Goal: Information Seeking & Learning: Learn about a topic

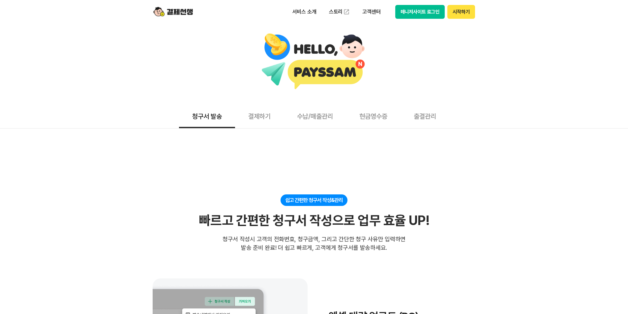
click at [384, 122] on button "현금영수증" at bounding box center [373, 116] width 54 height 24
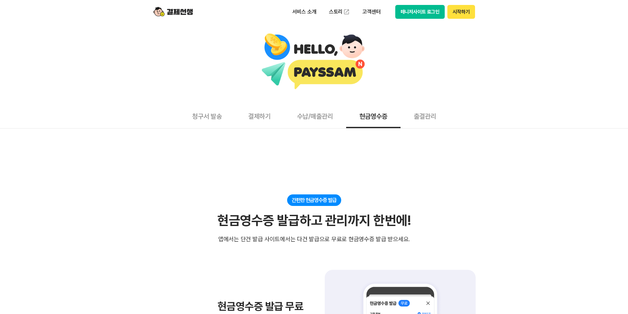
click at [305, 113] on button "수납/매출관리" at bounding box center [315, 116] width 62 height 24
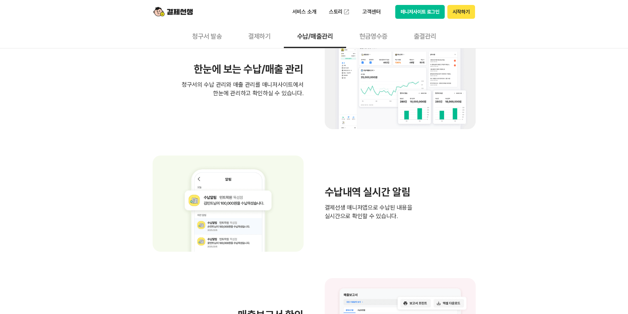
scroll to position [231, 0]
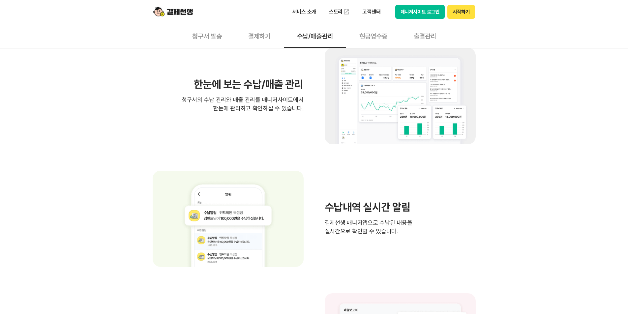
click at [252, 30] on button "결제하기" at bounding box center [259, 36] width 49 height 24
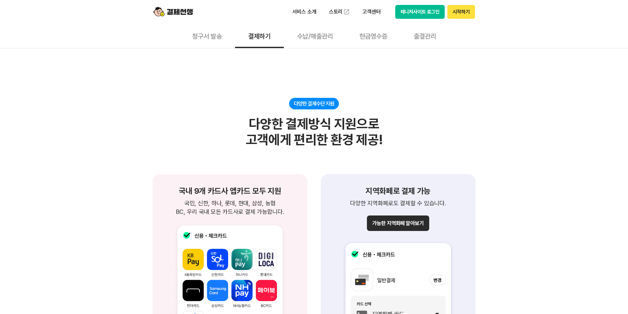
scroll to position [659, 0]
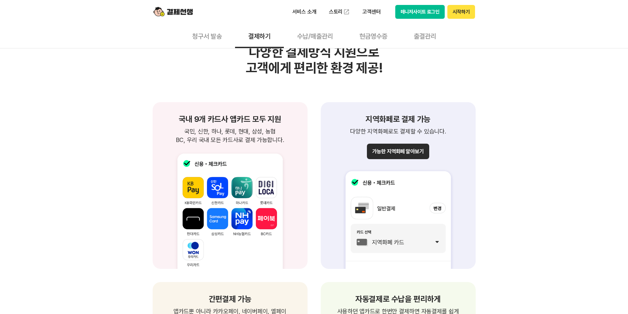
drag, startPoint x: 180, startPoint y: 119, endPoint x: 287, endPoint y: 143, distance: 109.8
click at [287, 143] on div "국내 9개 카드사 앱카드 모두 지원 국민, 신한, 하나, 롯데, 현대, 삼성, 농협 BC, 우리 국내 모든 카드사로 결제 가능합니다. 국민, …" at bounding box center [229, 129] width 139 height 29
click at [287, 143] on p "국민, 신한, 하나, 롯데, 현대, 삼성, 농협 BC, 우리 국내 모든 카드사로 결제 가능합니다." at bounding box center [229, 135] width 139 height 17
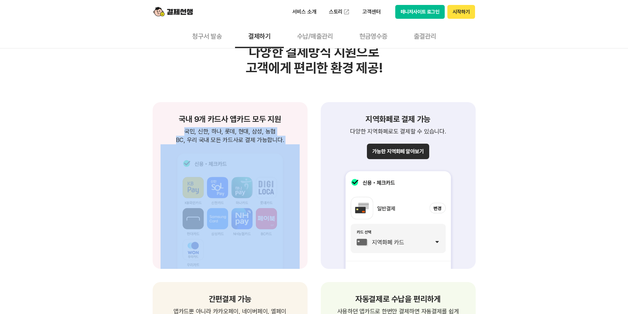
drag, startPoint x: 183, startPoint y: 130, endPoint x: 273, endPoint y: 148, distance: 92.2
click at [273, 148] on div "국내 9개 카드사 앱카드 모두 지원 국민, 신한, 하나, 롯데, 현대, 삼성, 농협 BC, 우리 국내 모든 카드사로 결제 가능합니다. 국민, …" at bounding box center [230, 185] width 155 height 166
click at [277, 143] on p "국민, 신한, 하나, 롯데, 현대, 삼성, 농협 BC, 우리 국내 모든 카드사로 결제 가능합니다." at bounding box center [229, 135] width 139 height 17
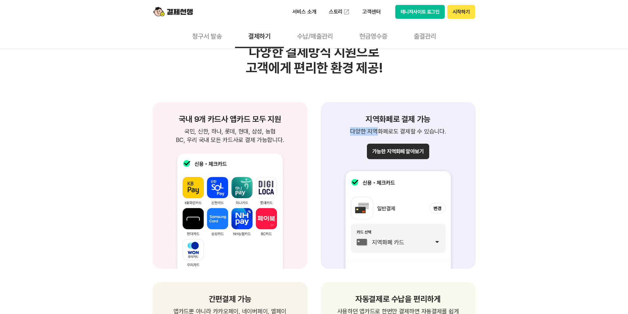
drag, startPoint x: 351, startPoint y: 133, endPoint x: 380, endPoint y: 133, distance: 29.3
click at [380, 133] on p "다양한 지역화폐로도 결제할 수 있습니다." at bounding box center [398, 131] width 139 height 9
click at [392, 154] on button "가능한 지역화폐 알아보기" at bounding box center [398, 151] width 62 height 15
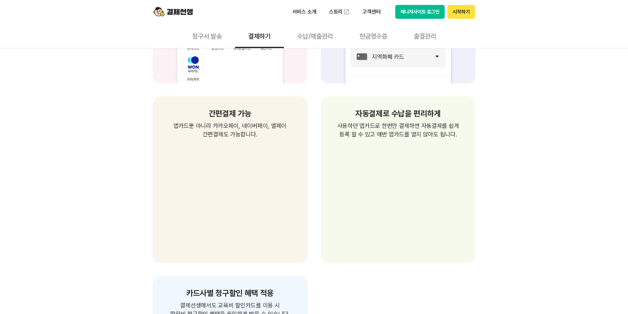
scroll to position [857, 0]
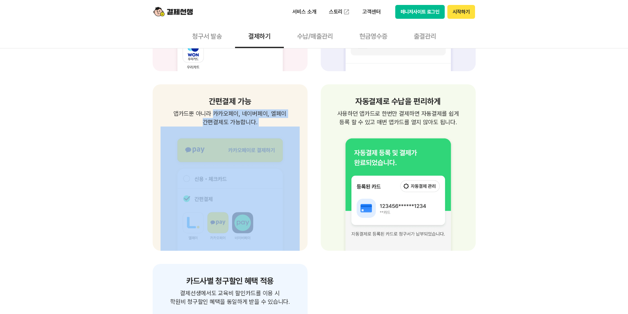
drag, startPoint x: 214, startPoint y: 107, endPoint x: 254, endPoint y: 128, distance: 44.7
click at [254, 128] on div "간편결제 가능 앱카드뿐 아니라 카카오페이, 네이버페이, 엘페이 간편결제도 가능합니다." at bounding box center [230, 167] width 155 height 166
click at [278, 121] on p "앱카드뿐 아니라 카카오페이, 네이버페이, 엘페이 간편결제도 가능합니다." at bounding box center [229, 117] width 139 height 17
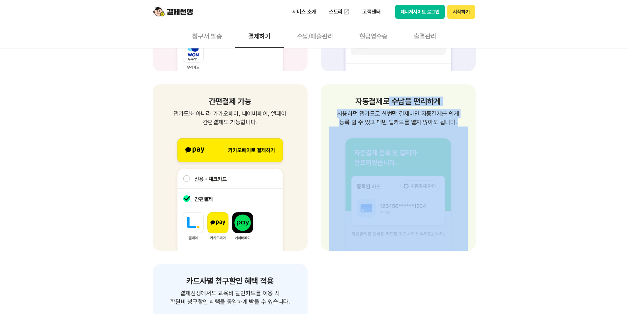
drag, startPoint x: 386, startPoint y: 103, endPoint x: 402, endPoint y: 135, distance: 36.3
click at [402, 135] on div "자동결제로 수납을 편리하게 사용하던 앱카드로 한번만 결제하면 자동결제를 쉽게 등록 할 수 있고 매번 앱카드를 열지 않아도 됩니다. 사용하던 앱…" at bounding box center [398, 167] width 155 height 166
click at [475, 127] on div "자동결제로 수납을 편리하게 사용하던 앱카드로 한번만 결제하면 자동결제를 쉽게 등록 할 수 있고 매번 앱카드를 열지 않아도 됩니다. 사용하던 앱…" at bounding box center [398, 167] width 155 height 166
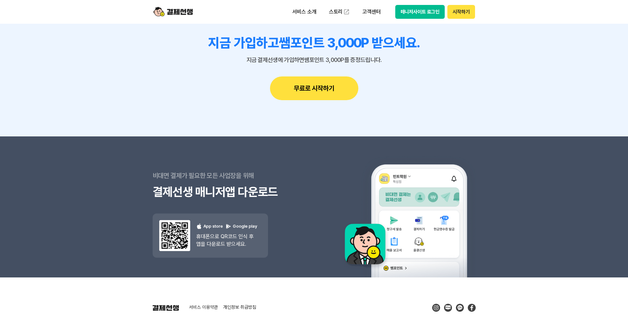
scroll to position [2164, 0]
